Goal: Task Accomplishment & Management: Use online tool/utility

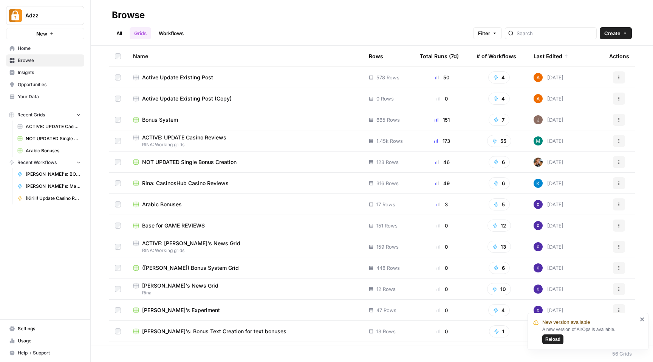
click at [165, 122] on span "Bonus System" at bounding box center [160, 120] width 36 height 8
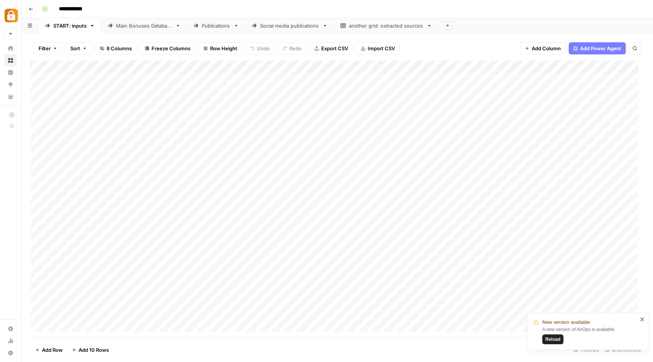
click at [146, 25] on div "Main Bonuses Database" at bounding box center [144, 26] width 56 height 8
click at [203, 28] on div "Publications" at bounding box center [216, 26] width 29 height 8
click at [125, 25] on div "Main Bonuses Database" at bounding box center [144, 26] width 56 height 8
drag, startPoint x: 468, startPoint y: 71, endPoint x: 494, endPoint y: 66, distance: 26.6
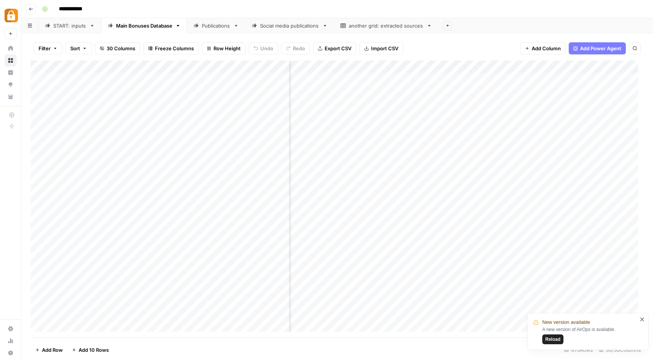
click at [494, 66] on div "Add Column" at bounding box center [337, 198] width 613 height 277
drag, startPoint x: 447, startPoint y: 71, endPoint x: 561, endPoint y: 76, distance: 114.2
click at [561, 76] on div "Add Column" at bounding box center [337, 198] width 613 height 277
click at [514, 68] on div "Add Column" at bounding box center [337, 198] width 613 height 277
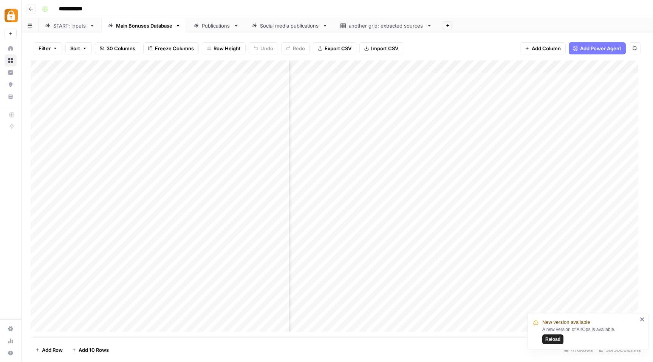
click at [447, 200] on div "Add Column" at bounding box center [337, 198] width 613 height 277
click at [222, 29] on div "Publications" at bounding box center [216, 26] width 29 height 8
click at [381, 70] on div "Add Column" at bounding box center [337, 198] width 613 height 277
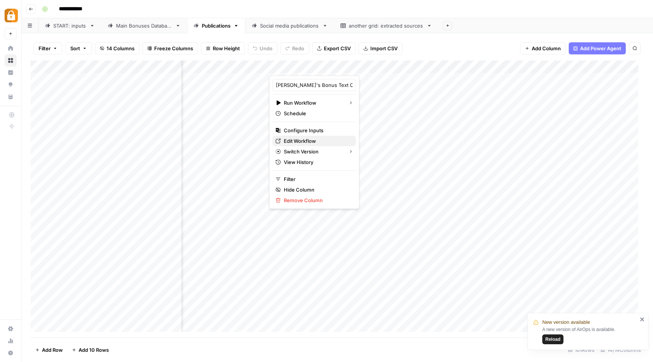
click at [302, 138] on span "Edit Workflow" at bounding box center [317, 141] width 66 height 8
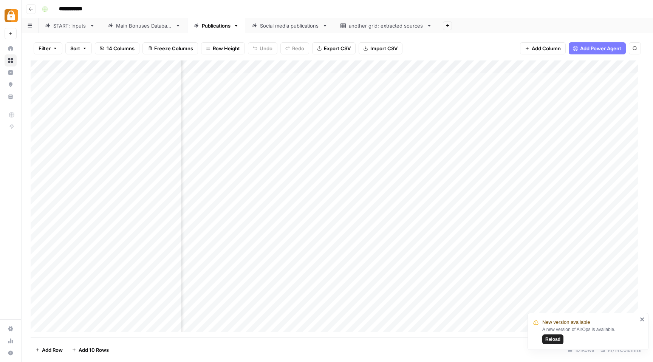
scroll to position [239, 256]
click at [380, 66] on div "Add Column" at bounding box center [337, 198] width 613 height 277
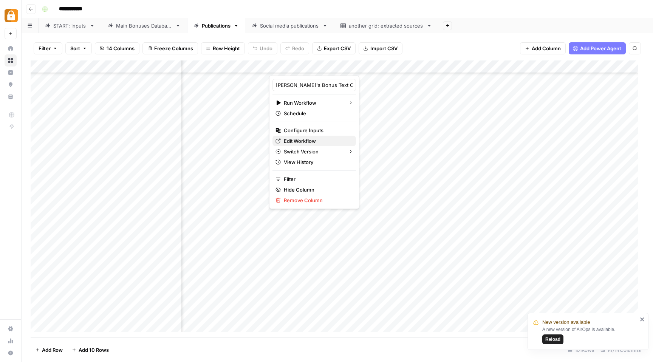
click at [311, 139] on span "Edit Workflow" at bounding box center [317, 141] width 66 height 8
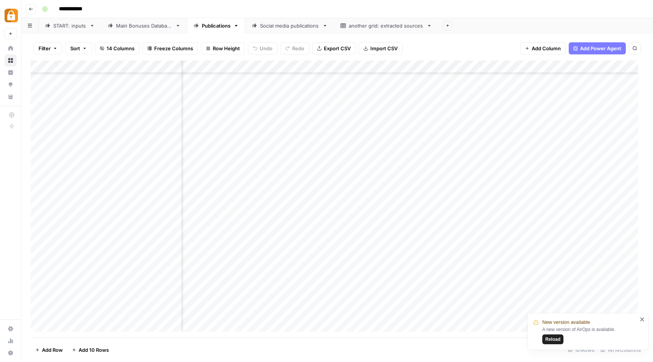
scroll to position [1051, 256]
click at [333, 235] on div "Add Column" at bounding box center [337, 198] width 613 height 277
click at [379, 235] on div "Add Column" at bounding box center [337, 198] width 613 height 277
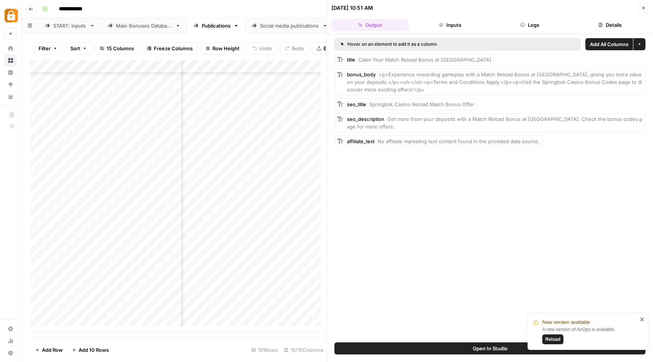
click at [643, 9] on icon "button" at bounding box center [643, 8] width 5 height 5
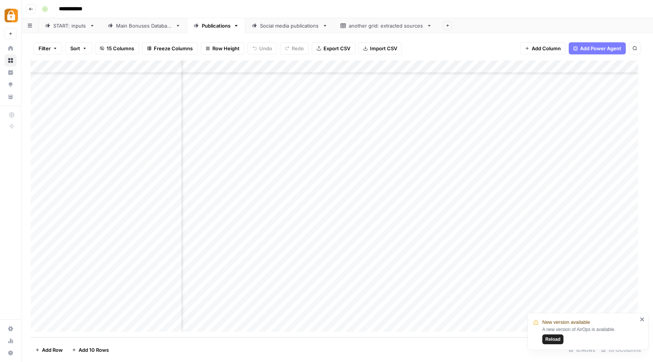
click at [333, 184] on div "Add Column" at bounding box center [337, 198] width 613 height 277
click at [376, 184] on div "Add Column" at bounding box center [337, 198] width 613 height 277
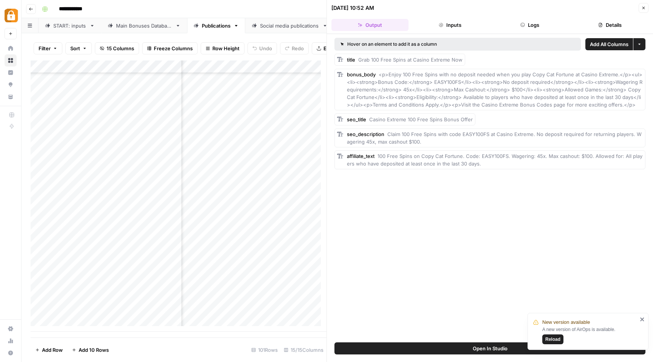
click at [612, 42] on span "Add All Columns" at bounding box center [609, 44] width 39 height 8
click at [644, 6] on icon "button" at bounding box center [643, 8] width 5 height 5
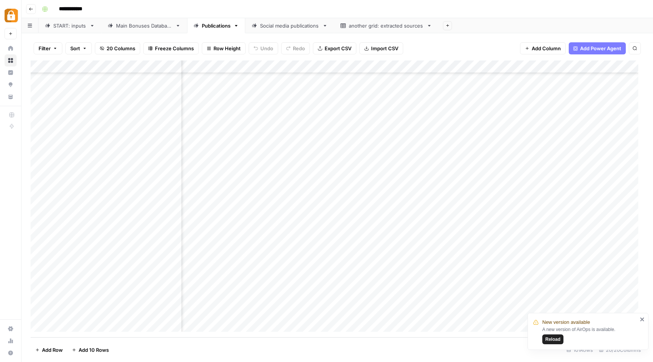
scroll to position [1049, 343]
click at [370, 67] on div "Add Column" at bounding box center [337, 198] width 613 height 277
click at [517, 70] on div "Add Column" at bounding box center [337, 198] width 613 height 277
click at [368, 142] on span "Remove Column" at bounding box center [362, 141] width 66 height 8
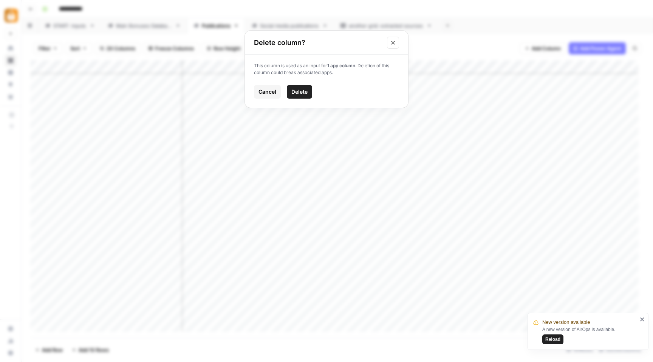
click at [294, 91] on span "Delete" at bounding box center [299, 92] width 16 height 8
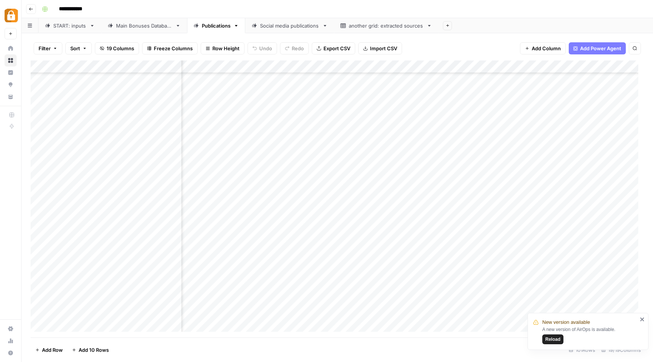
click at [455, 69] on div "Add Column" at bounding box center [337, 198] width 613 height 277
click at [366, 141] on span "Remove Column" at bounding box center [362, 141] width 66 height 8
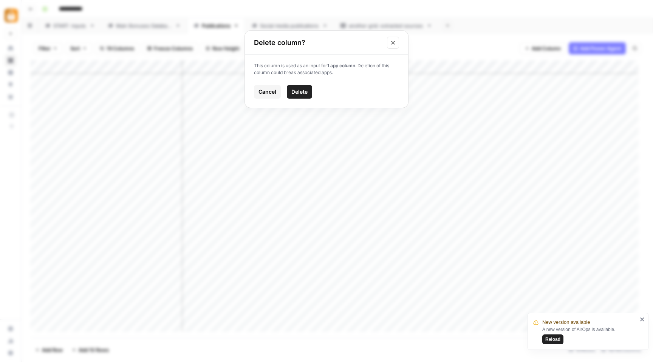
click at [298, 89] on span "Delete" at bounding box center [299, 92] width 16 height 8
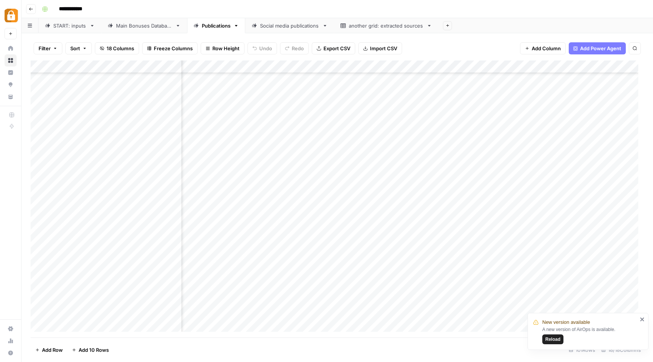
click at [449, 66] on div "Add Column" at bounding box center [337, 198] width 613 height 277
click at [360, 144] on span "Remove Column" at bounding box center [362, 141] width 66 height 8
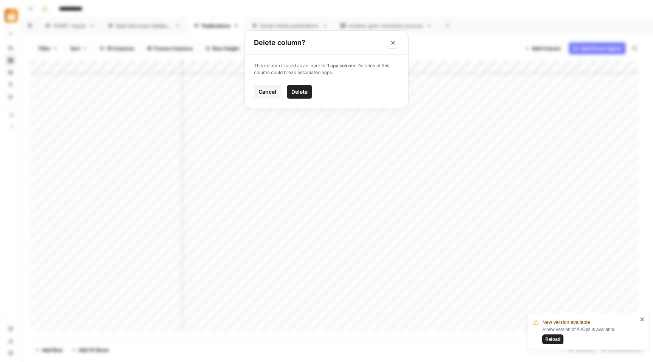
click at [303, 90] on span "Delete" at bounding box center [299, 92] width 16 height 8
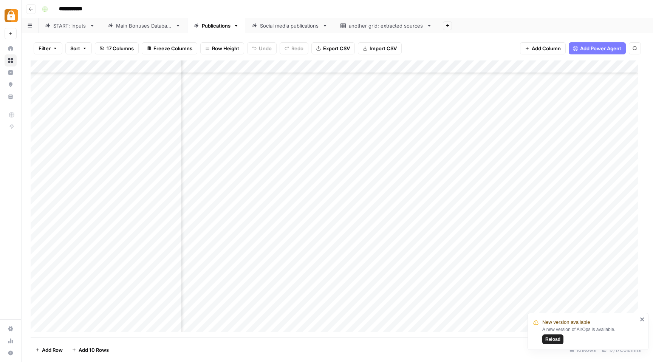
click at [530, 66] on div "Add Column" at bounding box center [337, 198] width 613 height 277
click at [360, 141] on span "Remove Column" at bounding box center [362, 141] width 66 height 8
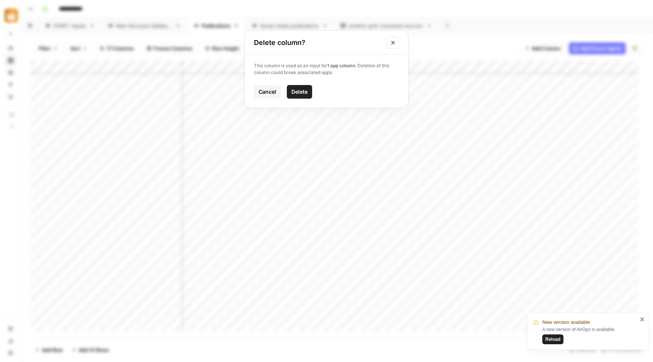
click at [296, 94] on span "Delete" at bounding box center [299, 92] width 16 height 8
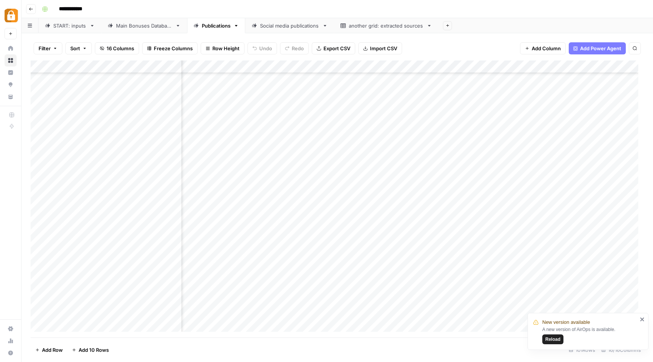
click at [415, 68] on div "Add Column" at bounding box center [337, 198] width 613 height 277
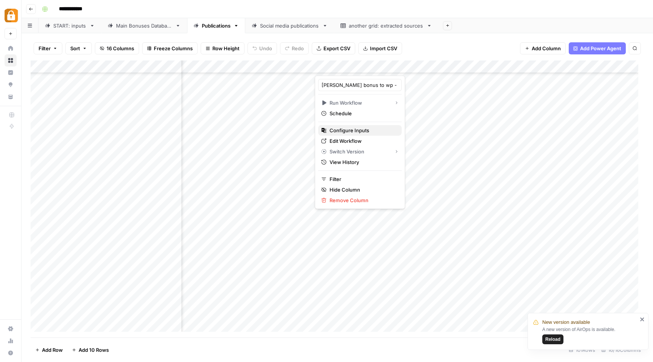
click at [355, 129] on span "Configure Inputs" at bounding box center [362, 131] width 66 height 8
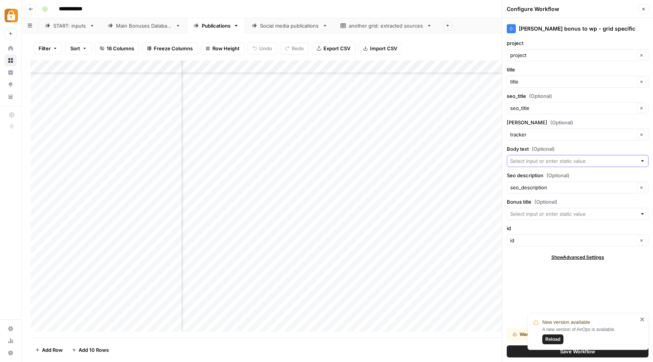
click at [553, 161] on input "Body text (Optional)" at bounding box center [573, 161] width 127 height 8
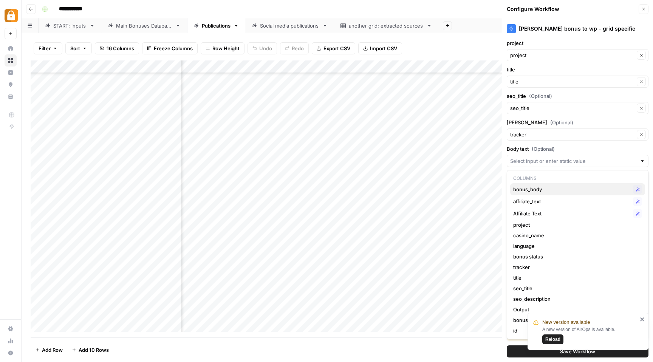
click at [540, 189] on span "bonus_body" at bounding box center [571, 190] width 117 height 8
type input "bonus_body"
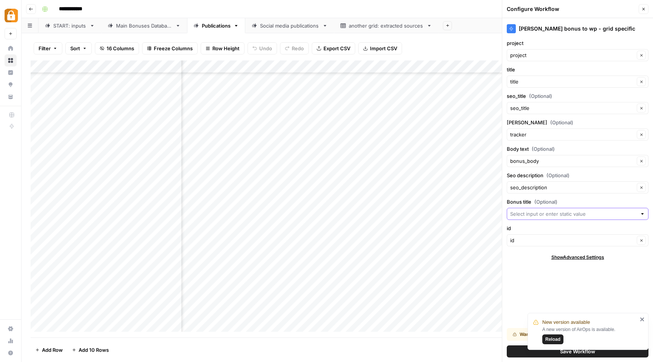
click at [541, 214] on input "Bonus title (Optional)" at bounding box center [573, 214] width 127 height 8
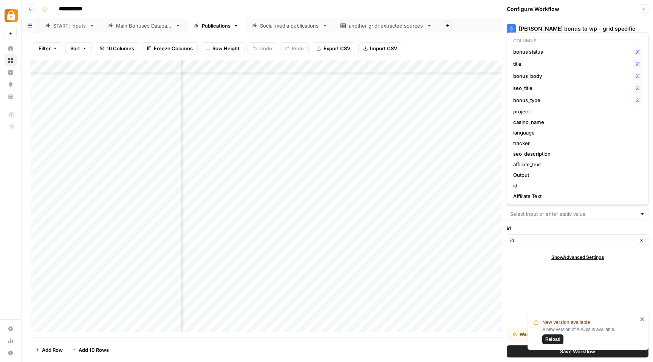
click at [479, 42] on div "Filter Sort 16 Columns Freeze Columns Row Height Undo Redo Export CSV Import CS…" at bounding box center [337, 48] width 613 height 24
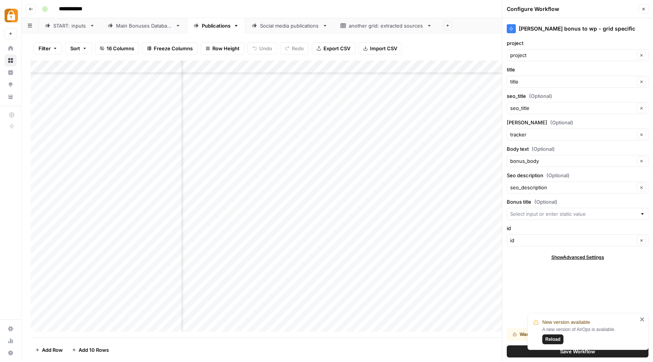
click at [641, 319] on icon "close" at bounding box center [642, 319] width 5 height 6
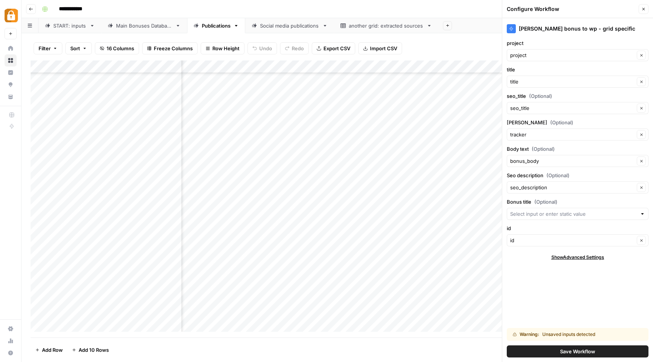
click at [578, 353] on span "Save Workflow" at bounding box center [577, 352] width 35 height 8
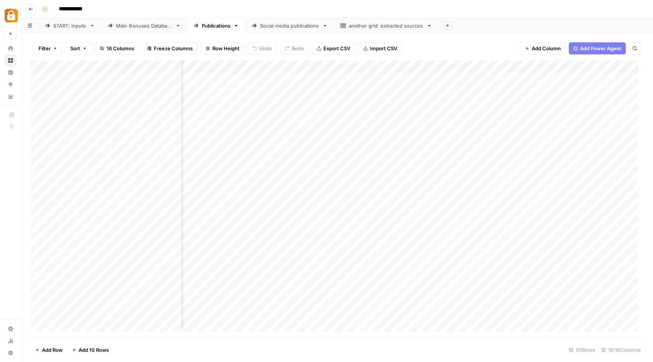
scroll to position [0, 0]
drag, startPoint x: 433, startPoint y: 72, endPoint x: 233, endPoint y: 75, distance: 200.3
click at [233, 75] on div "Add Column" at bounding box center [337, 198] width 613 height 277
click at [169, 48] on span "Freeze Columns" at bounding box center [173, 49] width 39 height 8
click at [165, 96] on span "First 3 Columns" at bounding box center [179, 96] width 63 height 8
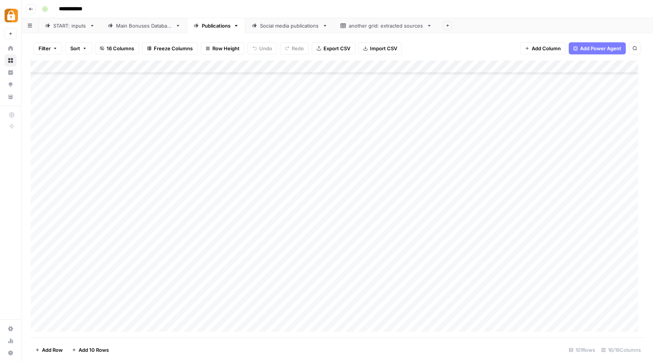
scroll to position [1051, 0]
click at [139, 29] on div "Main Bonuses Database" at bounding box center [144, 26] width 56 height 8
click at [263, 118] on div "Add Column" at bounding box center [337, 198] width 613 height 277
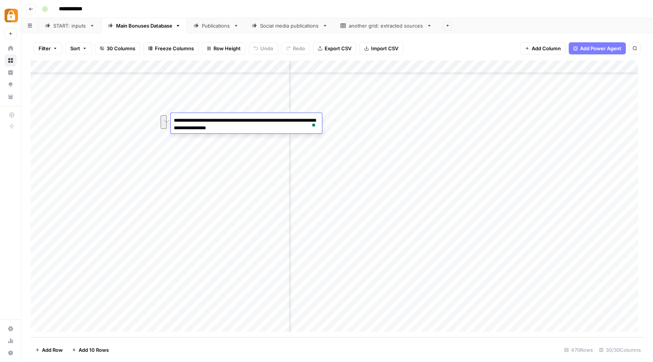
click at [386, 83] on div "Add Column" at bounding box center [337, 198] width 613 height 277
click at [235, 80] on div "Add Column" at bounding box center [337, 198] width 613 height 277
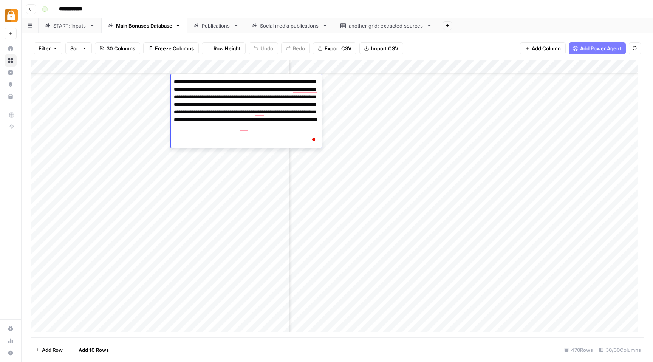
click at [228, 88] on textarea "**********" at bounding box center [246, 112] width 151 height 71
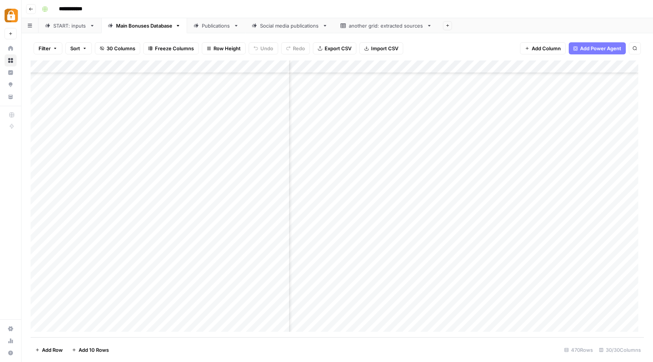
click at [396, 94] on div "Add Column" at bounding box center [337, 198] width 613 height 277
click at [393, 98] on div "Add Column" at bounding box center [337, 198] width 613 height 277
click at [378, 156] on div "Add Column" at bounding box center [337, 198] width 613 height 277
click at [215, 158] on div "Add Column" at bounding box center [337, 198] width 613 height 277
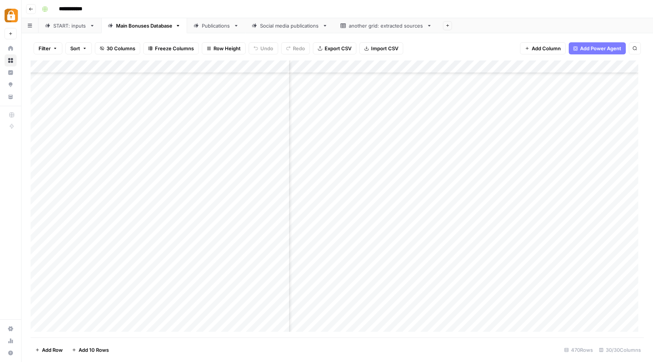
click at [215, 158] on div "Add Column" at bounding box center [337, 198] width 613 height 277
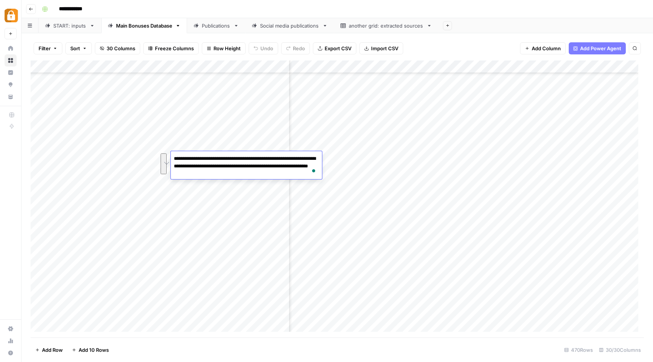
click at [382, 158] on div "Add Column" at bounding box center [337, 198] width 613 height 277
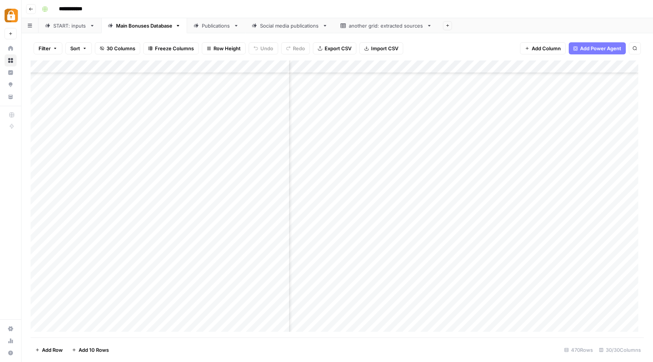
click at [381, 134] on div "Add Column" at bounding box center [337, 198] width 613 height 277
click at [242, 131] on div "Add Column" at bounding box center [337, 198] width 613 height 277
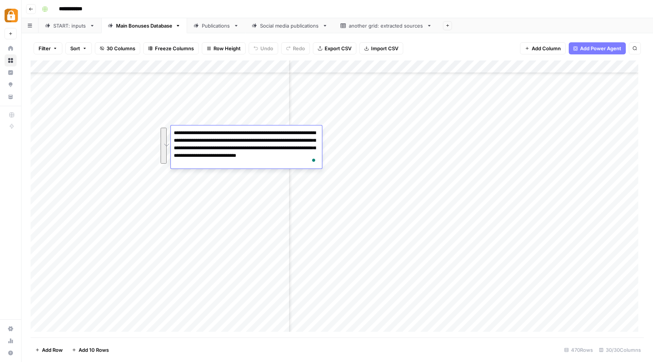
drag, startPoint x: 230, startPoint y: 163, endPoint x: 173, endPoint y: 130, distance: 65.2
click at [0, 0] on div "**********" at bounding box center [0, 0] width 0 height 0
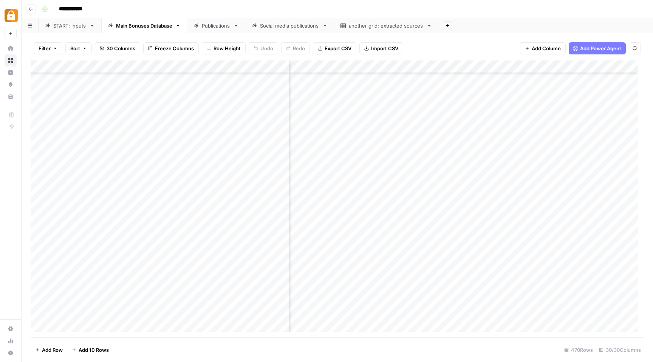
click at [402, 148] on div "Add Column" at bounding box center [337, 198] width 613 height 277
click at [365, 97] on div "Add Column" at bounding box center [337, 198] width 613 height 277
click at [223, 92] on div "Add Column" at bounding box center [337, 198] width 613 height 277
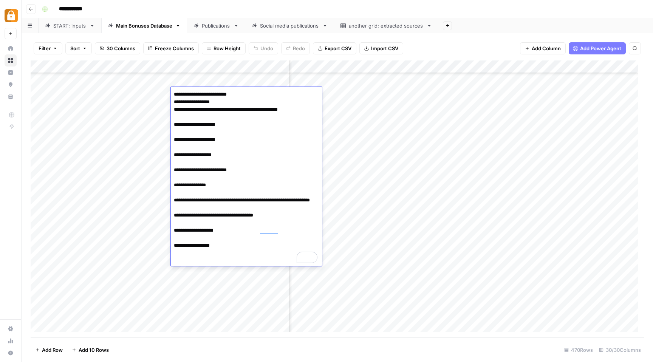
scroll to position [5771, 759]
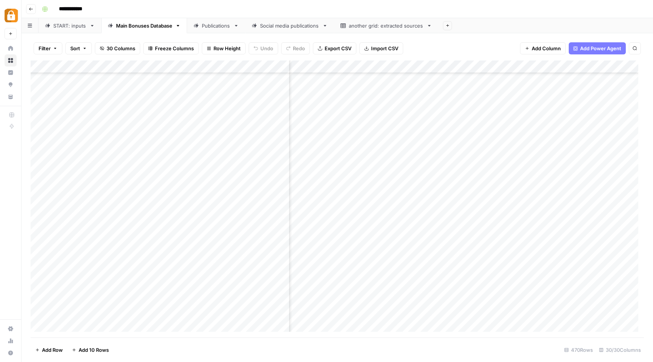
click at [366, 7] on div "**********" at bounding box center [342, 9] width 606 height 12
click at [206, 26] on div "Publications" at bounding box center [216, 26] width 29 height 8
drag, startPoint x: 249, startPoint y: 63, endPoint x: 277, endPoint y: 69, distance: 28.9
click at [277, 69] on div "Add Column" at bounding box center [337, 198] width 613 height 277
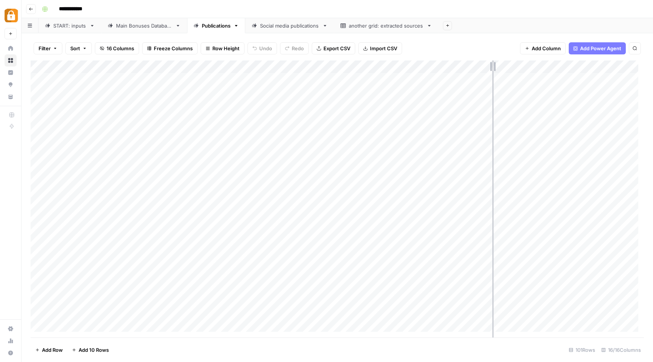
drag, startPoint x: 512, startPoint y: 65, endPoint x: 492, endPoint y: 65, distance: 19.6
click at [492, 65] on div "Add Column" at bounding box center [337, 198] width 613 height 277
click at [374, 66] on div "Add Column" at bounding box center [337, 198] width 613 height 277
click at [319, 167] on span "Remove Column" at bounding box center [322, 169] width 66 height 8
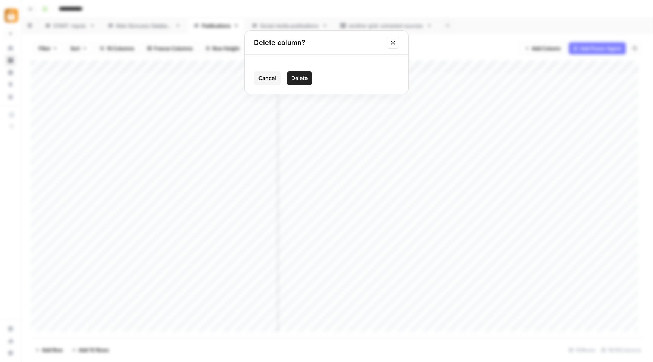
click at [300, 76] on span "Delete" at bounding box center [299, 78] width 16 height 8
click at [591, 66] on div "Add Column" at bounding box center [337, 198] width 613 height 277
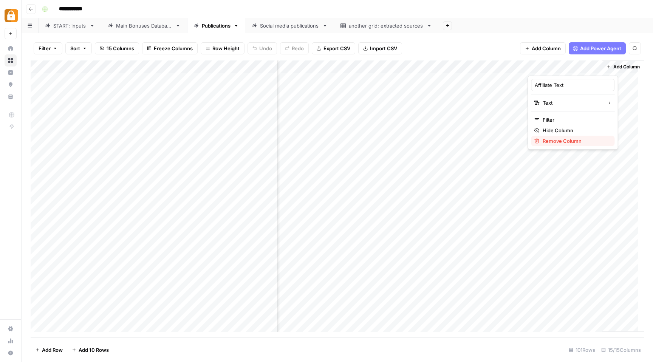
click at [560, 140] on span "Remove Column" at bounding box center [576, 141] width 66 height 8
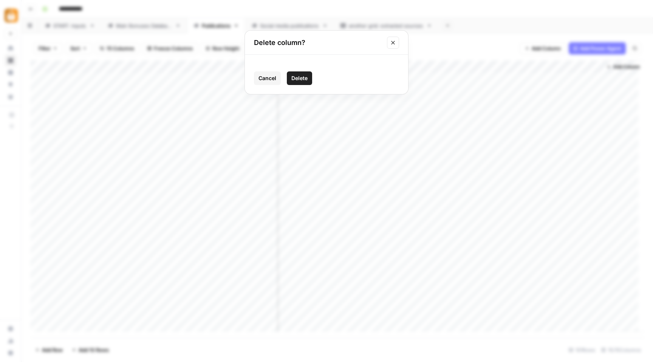
click at [303, 74] on span "Delete" at bounding box center [299, 78] width 16 height 8
click at [565, 65] on div "Add Column" at bounding box center [337, 198] width 613 height 277
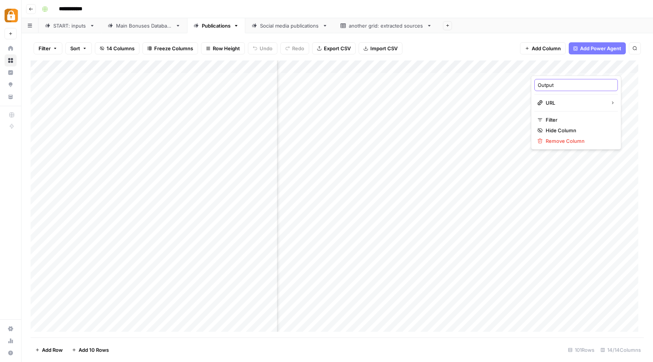
drag, startPoint x: 561, startPoint y: 82, endPoint x: 533, endPoint y: 82, distance: 27.6
click at [533, 82] on div "Output URL Filter Hide Column Remove Column" at bounding box center [576, 113] width 90 height 74
type input "Publication"
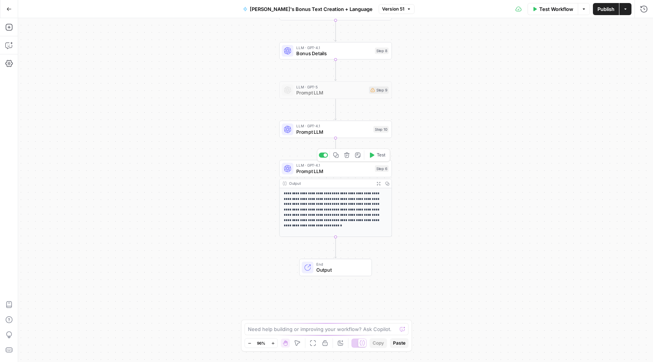
click at [315, 168] on span "Prompt LLM" at bounding box center [334, 170] width 76 height 7
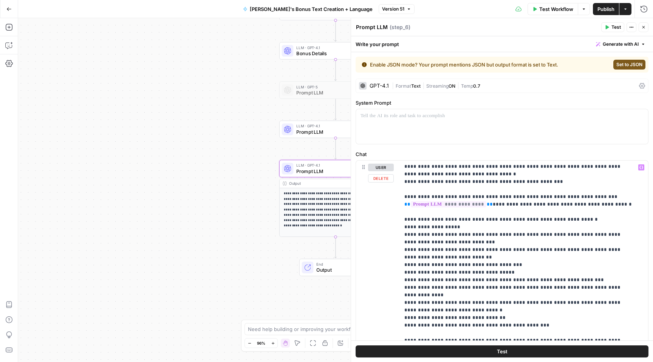
scroll to position [392, 0]
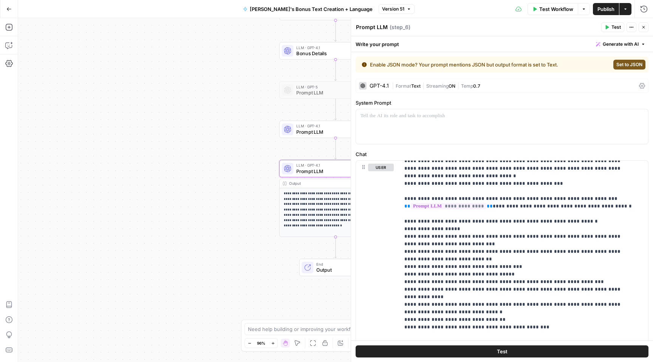
click at [643, 30] on button "Close" at bounding box center [644, 27] width 10 height 10
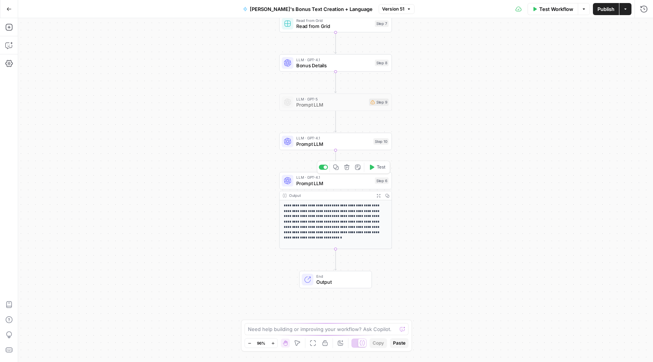
click at [350, 180] on span "Prompt LLM" at bounding box center [334, 182] width 76 height 7
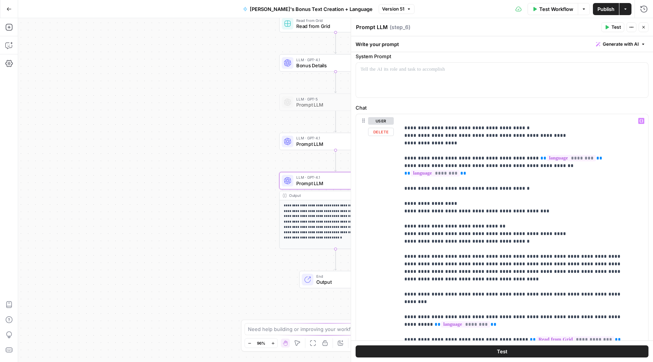
scroll to position [226, 0]
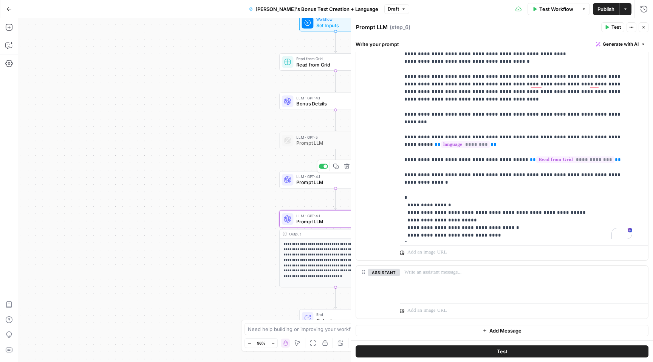
click at [298, 184] on span "Prompt LLM" at bounding box center [333, 182] width 74 height 7
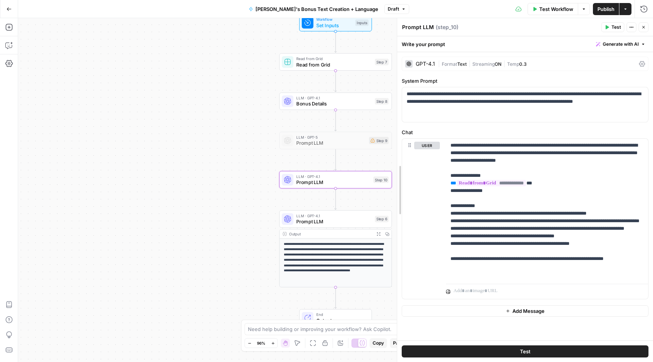
drag, startPoint x: 353, startPoint y: 70, endPoint x: 399, endPoint y: 84, distance: 48.1
click at [347, 222] on span "Prompt LLM" at bounding box center [334, 221] width 76 height 7
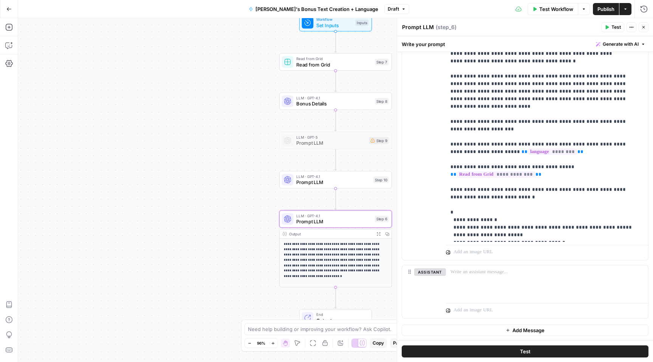
scroll to position [232, 0]
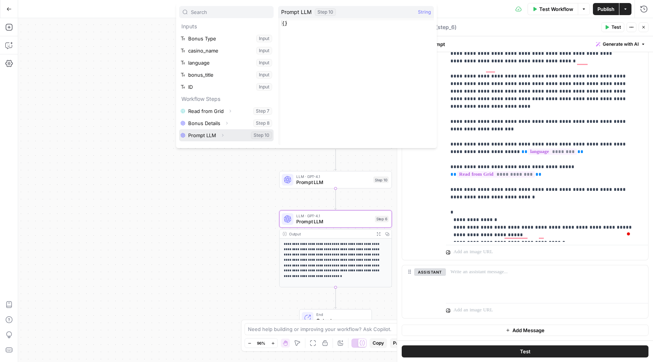
click at [224, 133] on icon "button" at bounding box center [222, 135] width 5 height 5
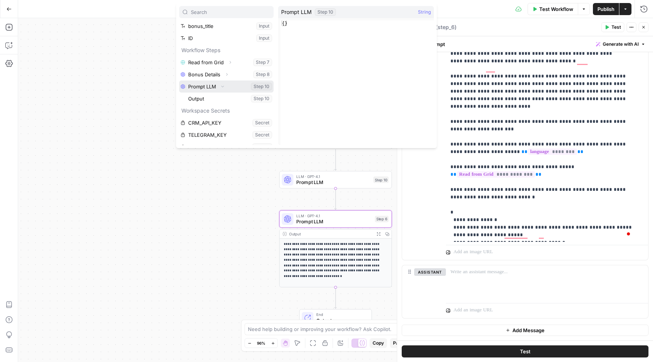
scroll to position [57, 0]
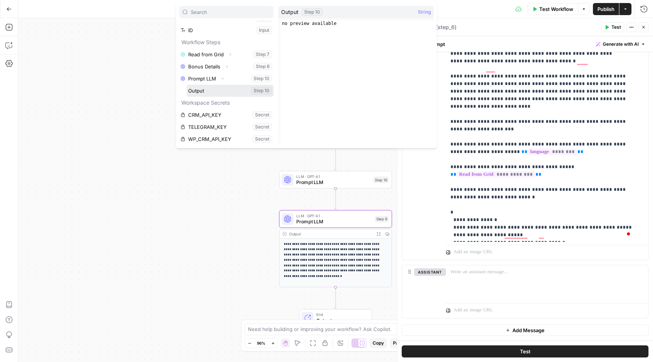
click at [207, 89] on button "Select variable Output" at bounding box center [230, 91] width 87 height 12
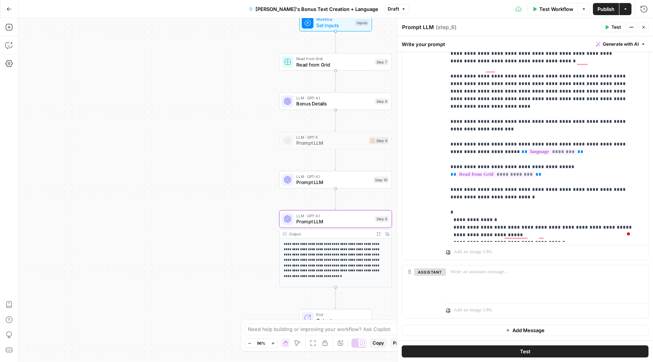
click at [603, 9] on span "Publish" at bounding box center [605, 9] width 17 height 8
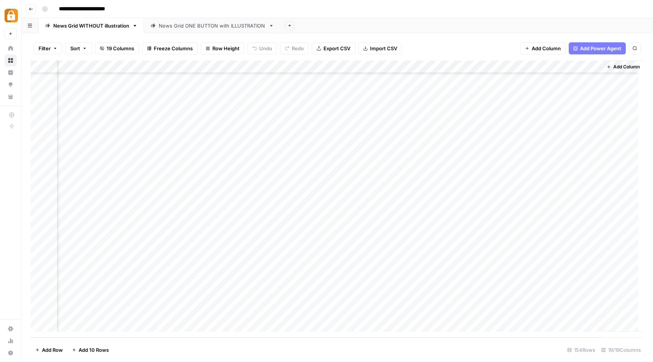
scroll to position [1732, 716]
